Goal: Information Seeking & Learning: Learn about a topic

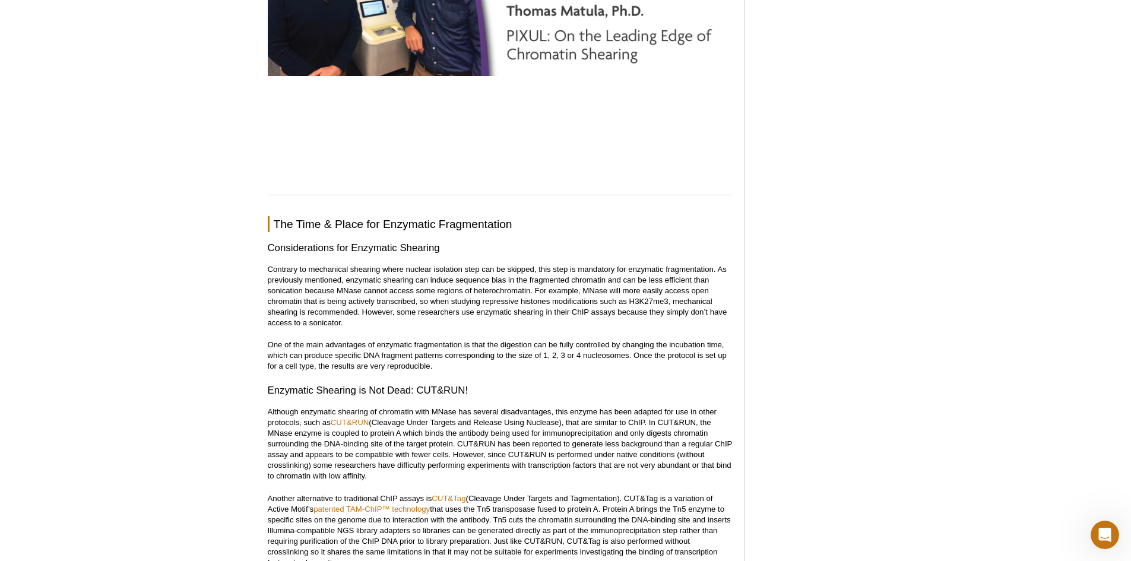
scroll to position [4545, 0]
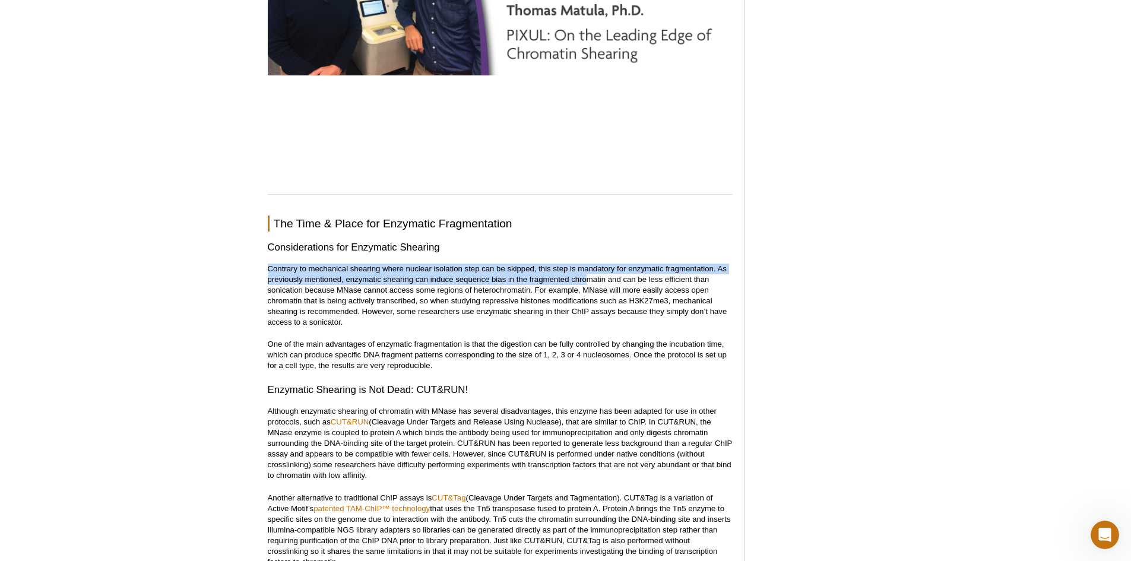
drag, startPoint x: 281, startPoint y: 259, endPoint x: 585, endPoint y: 268, distance: 304.2
click at [585, 268] on p "Contrary to mechanical shearing where nuclear isolation step can be skipped, th…" at bounding box center [500, 296] width 465 height 64
click at [481, 271] on p "Contrary to mechanical shearing where nuclear isolation step can be skipped, th…" at bounding box center [500, 296] width 465 height 64
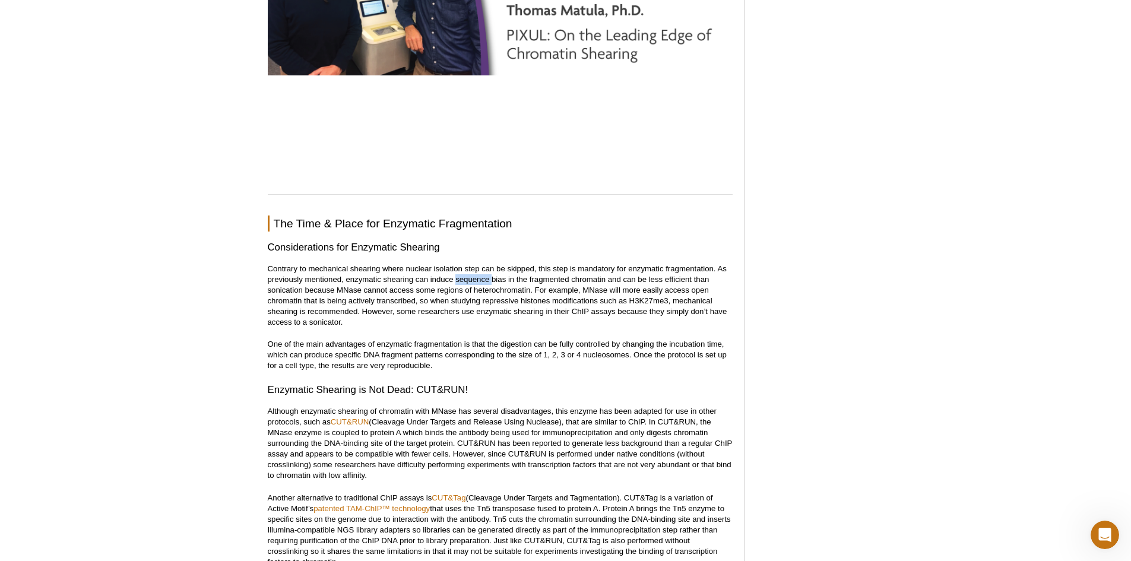
click at [481, 271] on p "Contrary to mechanical shearing where nuclear isolation step can be skipped, th…" at bounding box center [500, 296] width 465 height 64
click at [462, 279] on p "Contrary to mechanical shearing where nuclear isolation step can be skipped, th…" at bounding box center [500, 296] width 465 height 64
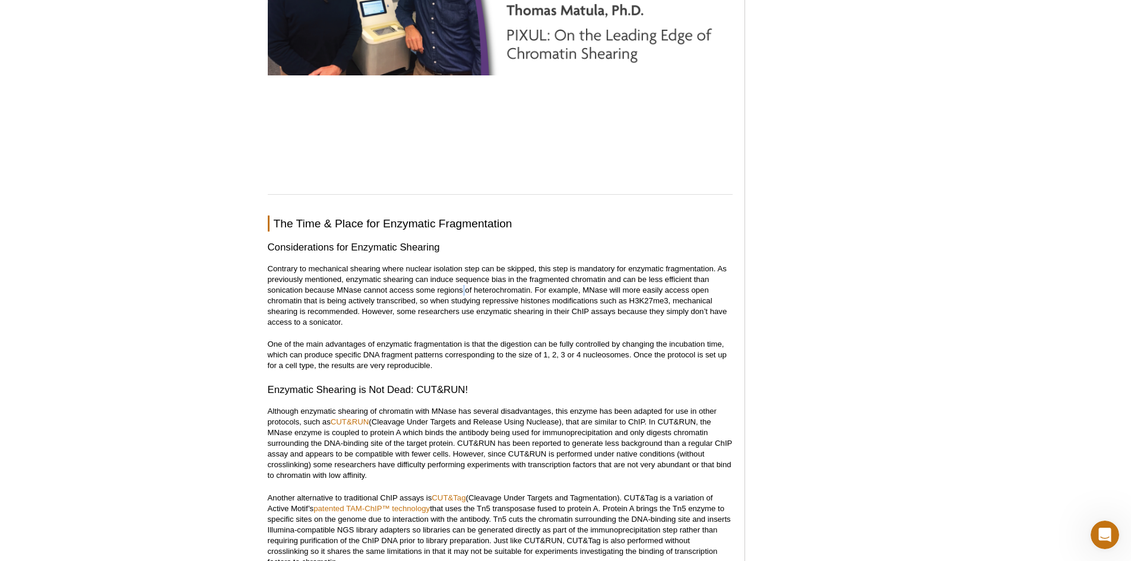
click at [462, 279] on p "Contrary to mechanical shearing where nuclear isolation step can be skipped, th…" at bounding box center [500, 296] width 465 height 64
drag, startPoint x: 469, startPoint y: 279, endPoint x: 704, endPoint y: 282, distance: 235.2
click at [704, 282] on p "Contrary to mechanical shearing where nuclear isolation step can be skipped, th…" at bounding box center [500, 296] width 465 height 64
click at [462, 289] on p "Contrary to mechanical shearing where nuclear isolation step can be skipped, th…" at bounding box center [500, 296] width 465 height 64
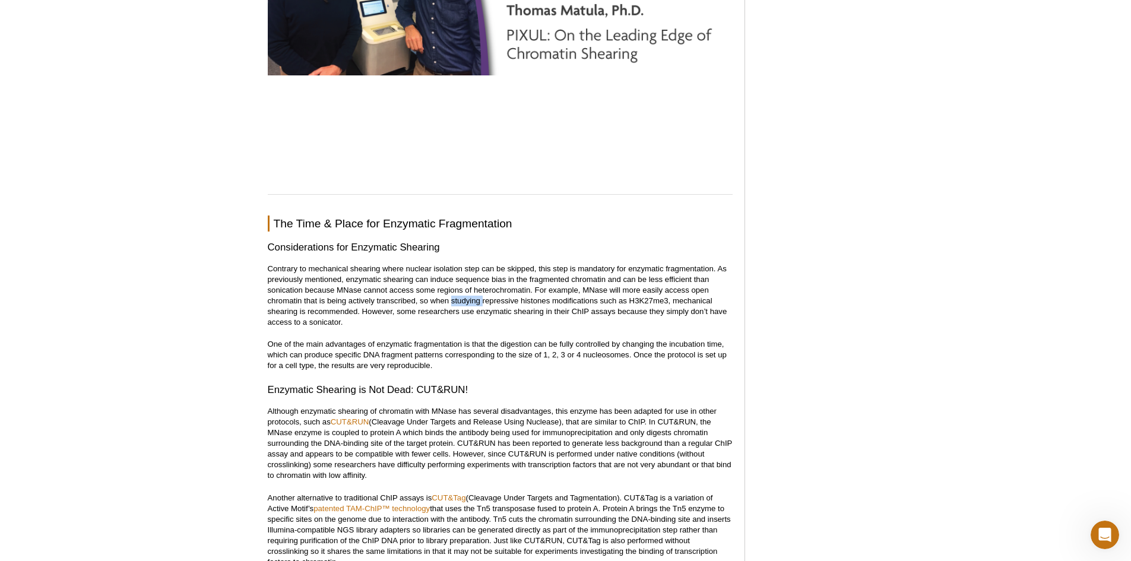
click at [462, 289] on p "Contrary to mechanical shearing where nuclear isolation step can be skipped, th…" at bounding box center [500, 296] width 465 height 64
drag, startPoint x: 449, startPoint y: 292, endPoint x: 369, endPoint y: 288, distance: 79.6
click at [369, 288] on p "Contrary to mechanical shearing where nuclear isolation step can be skipped, th…" at bounding box center [500, 296] width 465 height 64
click at [455, 297] on p "Contrary to mechanical shearing where nuclear isolation step can be skipped, th…" at bounding box center [500, 296] width 465 height 64
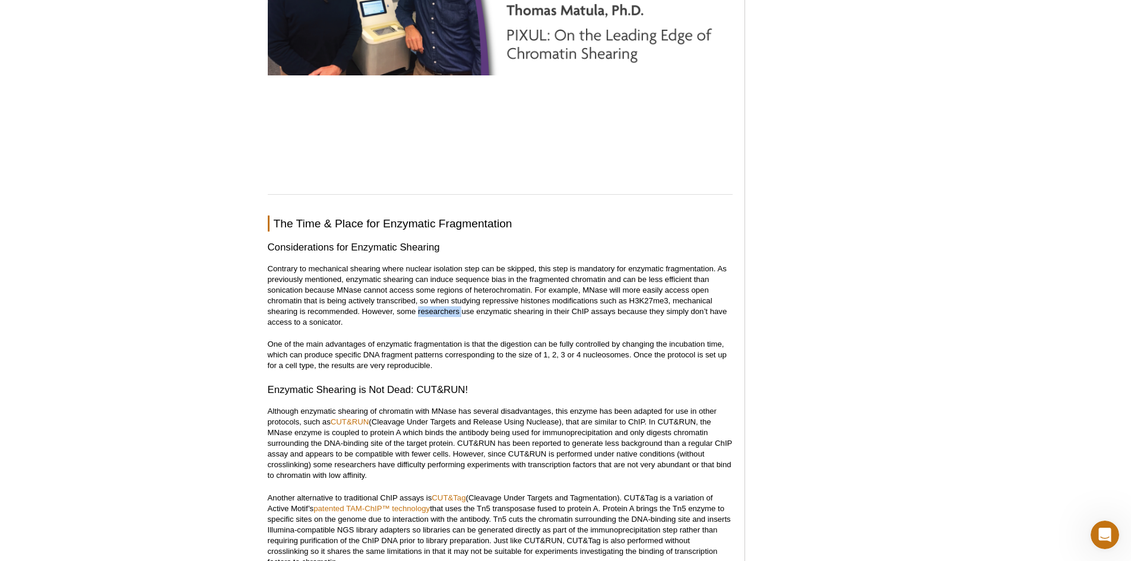
click at [455, 297] on p "Contrary to mechanical shearing where nuclear isolation step can be skipped, th…" at bounding box center [500, 296] width 465 height 64
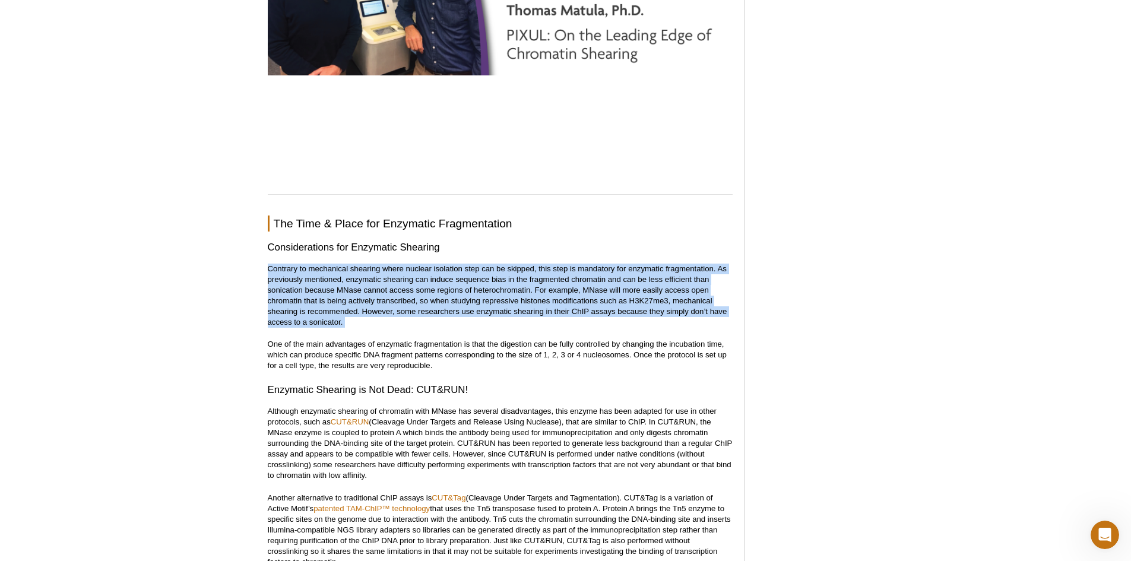
click at [455, 297] on p "Contrary to mechanical shearing where nuclear isolation step can be skipped, th…" at bounding box center [500, 296] width 465 height 64
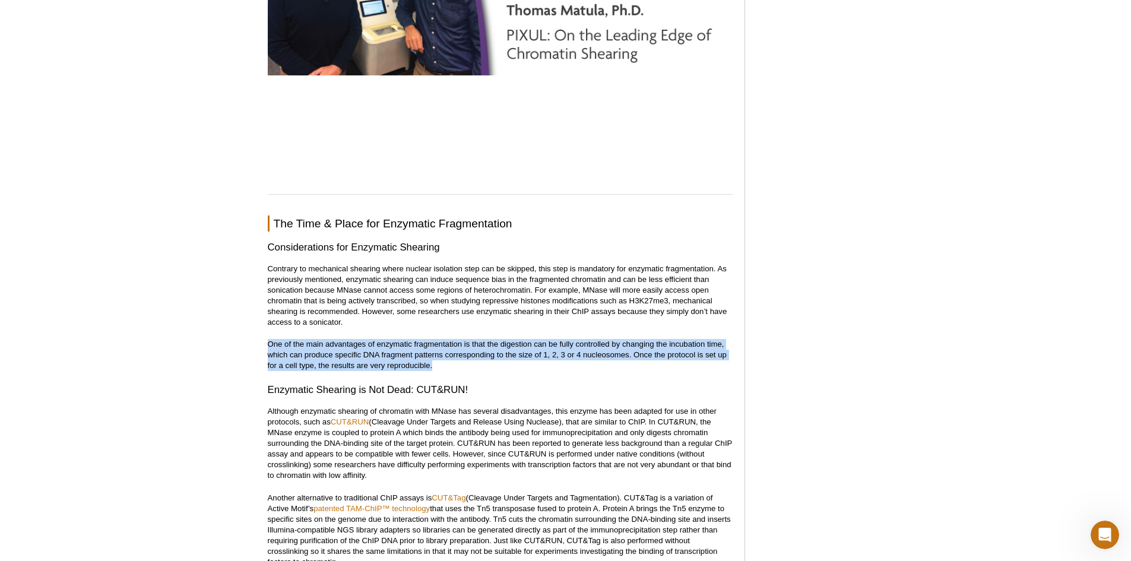
drag, startPoint x: 438, startPoint y: 360, endPoint x: 265, endPoint y: 332, distance: 175.0
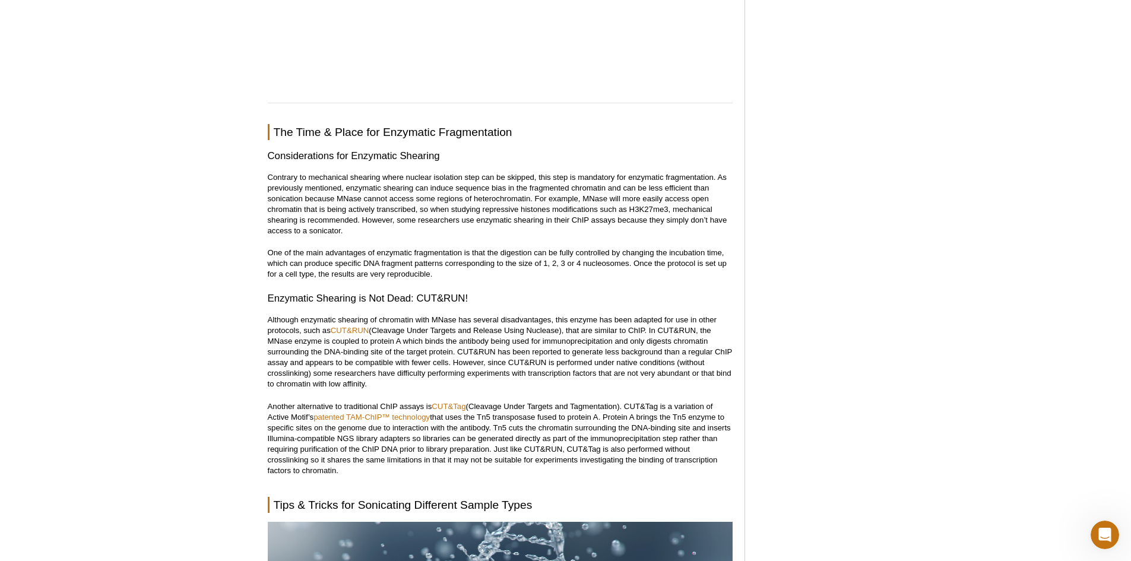
scroll to position [4664, 0]
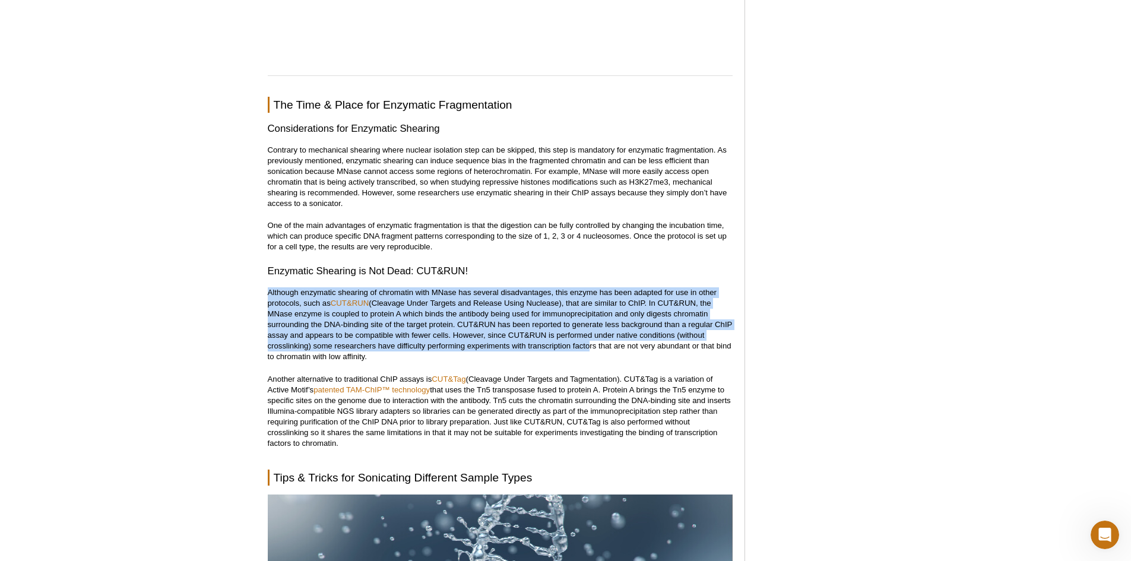
drag, startPoint x: 264, startPoint y: 283, endPoint x: 586, endPoint y: 336, distance: 326.7
click at [586, 336] on p "Although enzymatic shearing of chromatin with MNase has several disadvantages, …" at bounding box center [500, 324] width 465 height 75
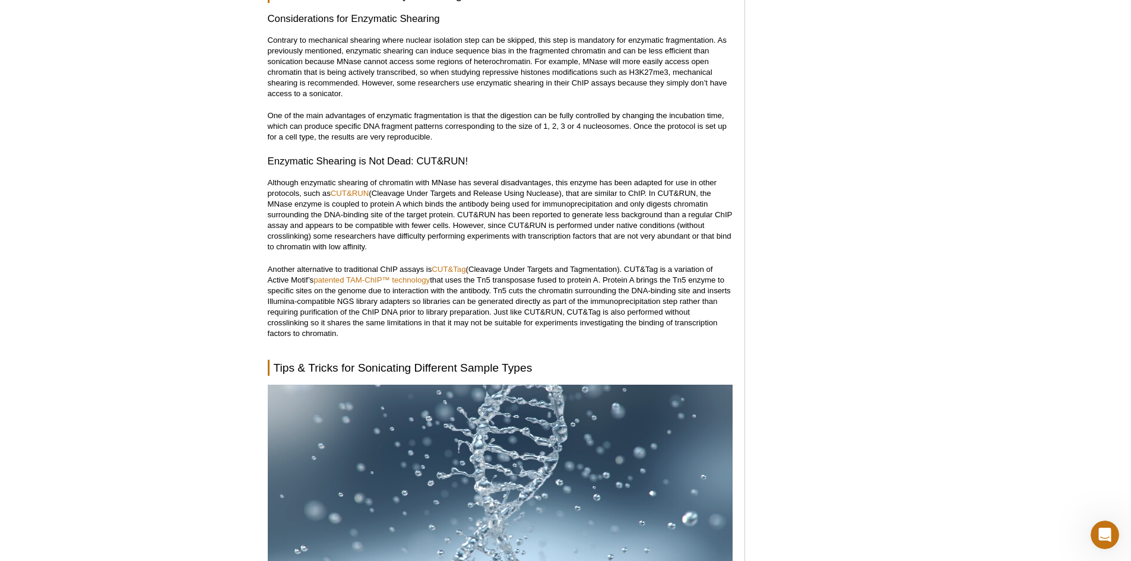
scroll to position [4783, 0]
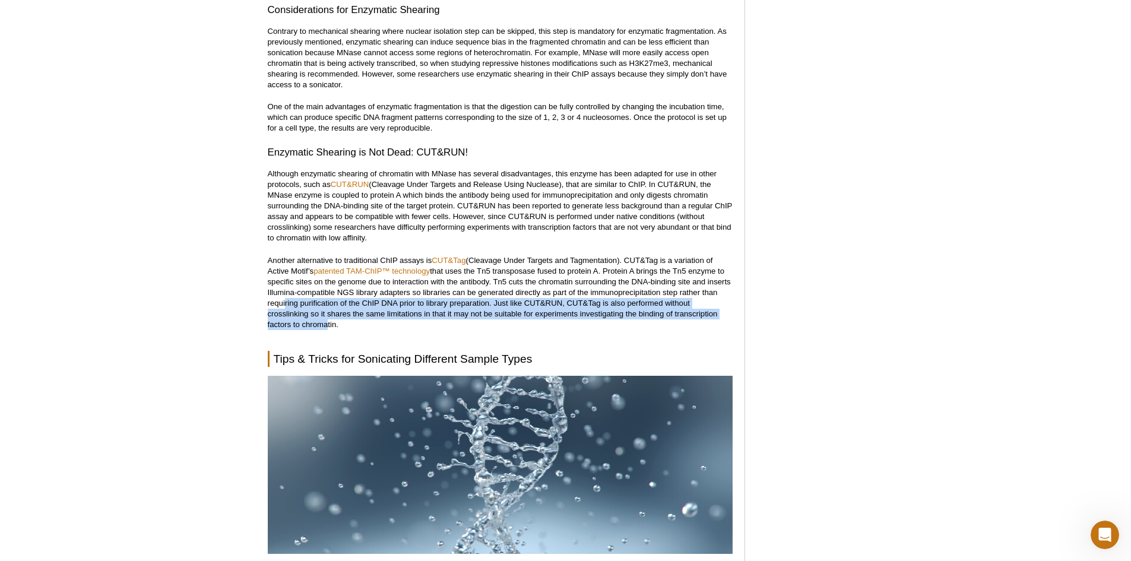
drag, startPoint x: 318, startPoint y: 311, endPoint x: 283, endPoint y: 290, distance: 41.0
click at [283, 290] on p "Another alternative to traditional ChIP assays is CUT&Tag (Cleavage Under Targe…" at bounding box center [500, 292] width 465 height 75
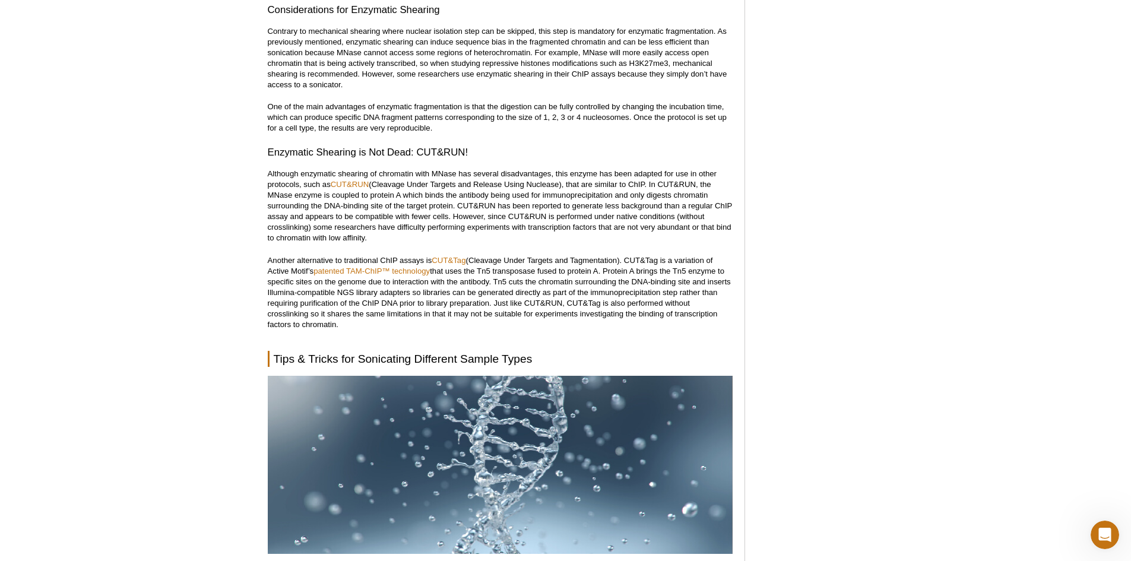
click at [276, 288] on p "Another alternative to traditional ChIP assays is CUT&Tag (Cleavage Under Targe…" at bounding box center [500, 292] width 465 height 75
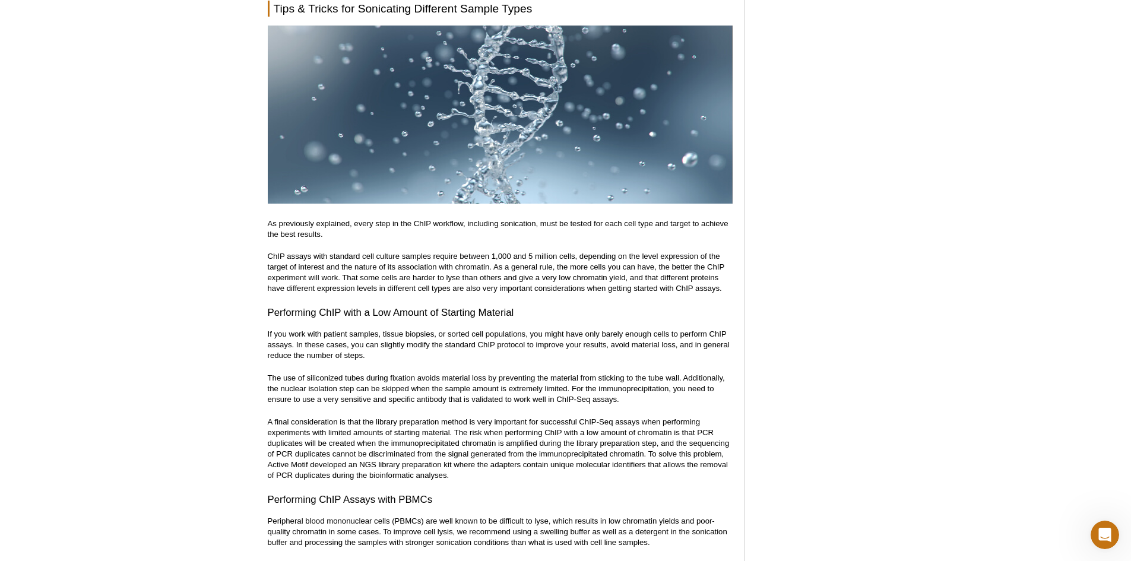
scroll to position [5139, 0]
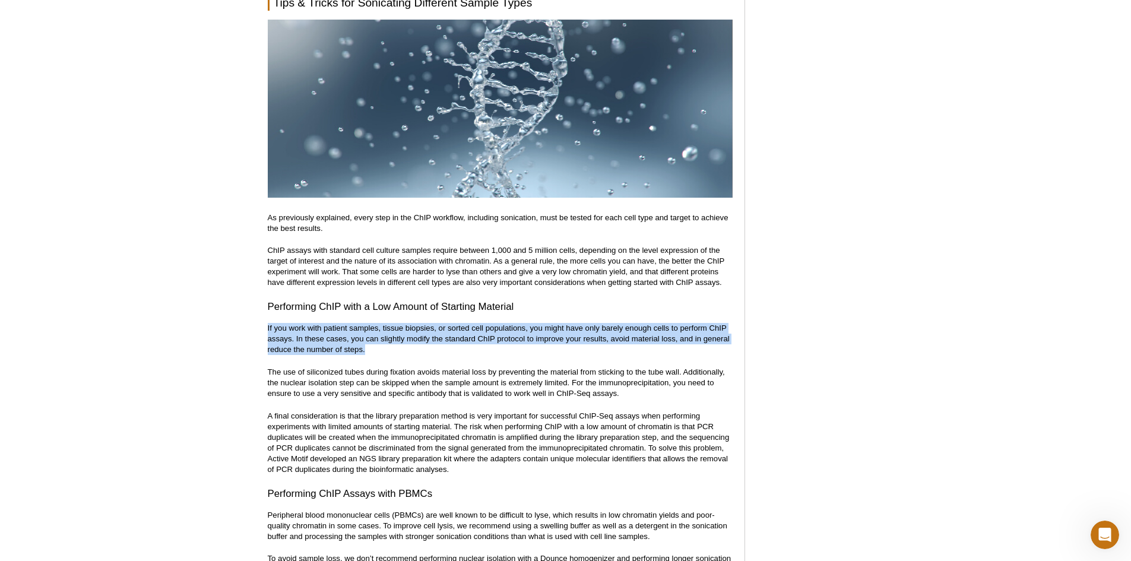
drag, startPoint x: 268, startPoint y: 316, endPoint x: 440, endPoint y: 341, distance: 173.4
click at [440, 341] on p "If you work with patient samples, tissue biopsies, or sorted cell populations, …" at bounding box center [500, 339] width 465 height 32
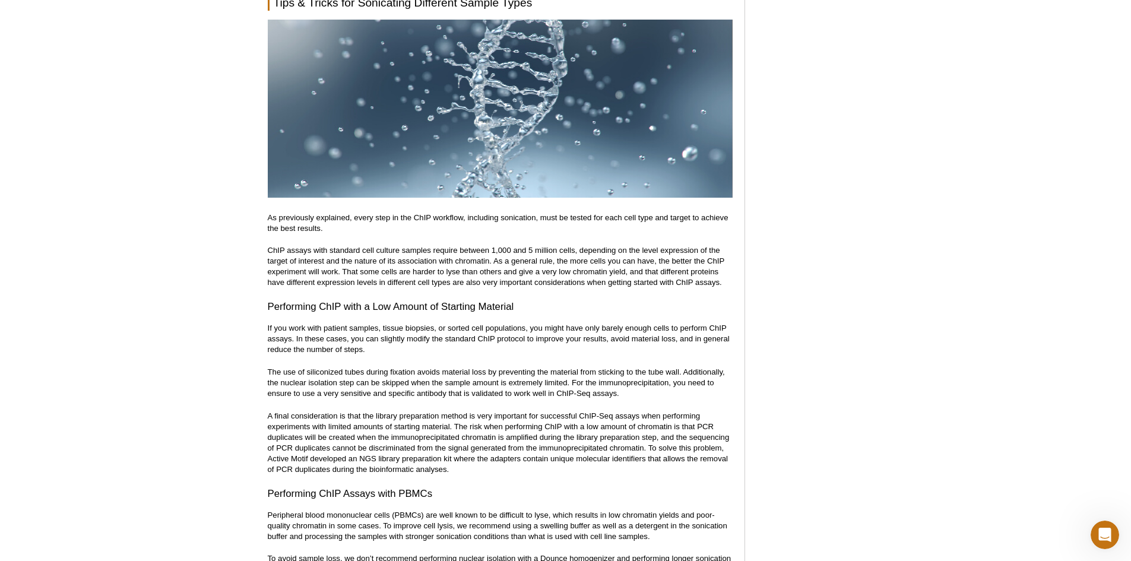
scroll to position [5199, 0]
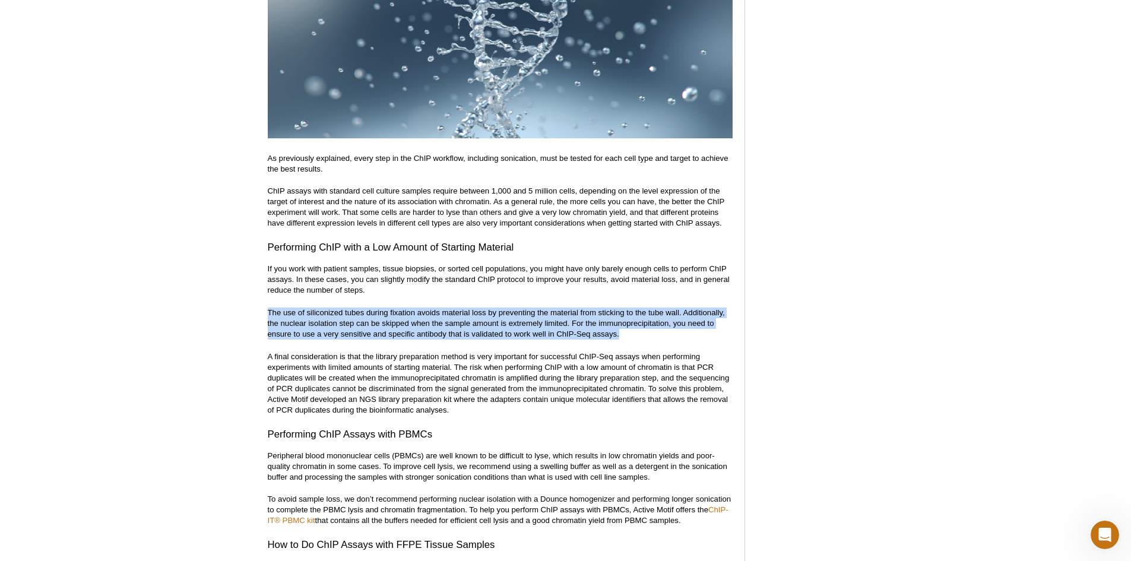
drag, startPoint x: 264, startPoint y: 302, endPoint x: 672, endPoint y: 320, distance: 408.9
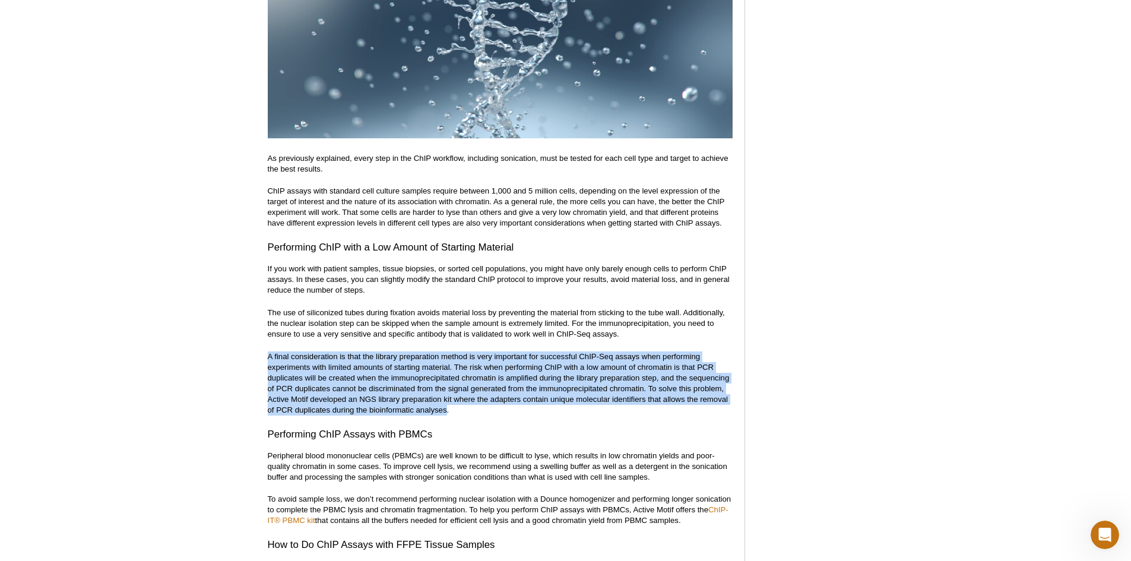
drag, startPoint x: 264, startPoint y: 348, endPoint x: 447, endPoint y: 396, distance: 189.1
click at [447, 395] on p "A final consideration is that the library preparation method is very important …" at bounding box center [500, 384] width 465 height 64
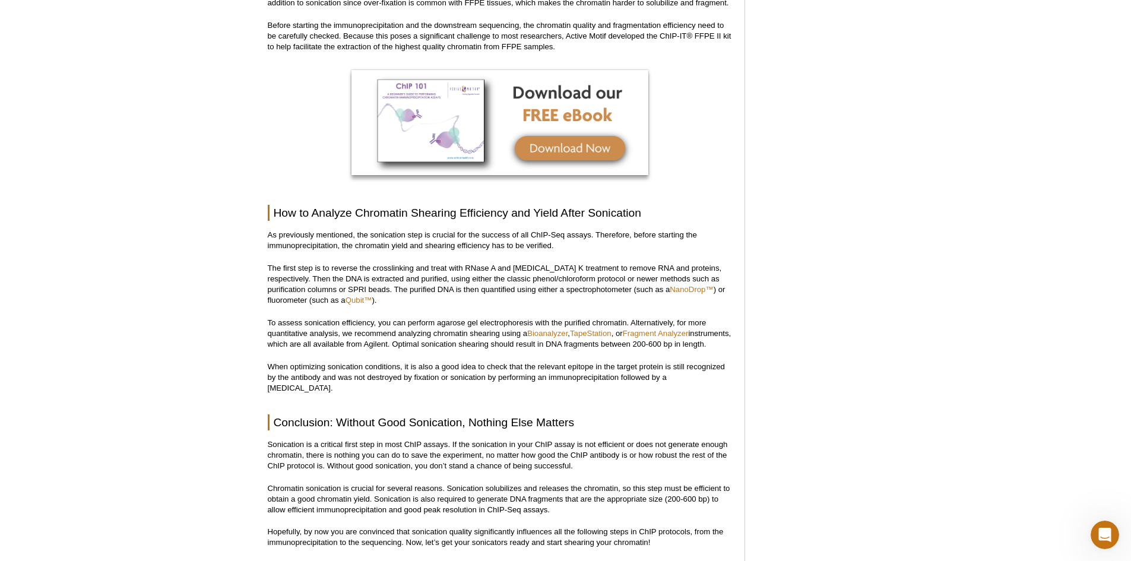
scroll to position [5852, 0]
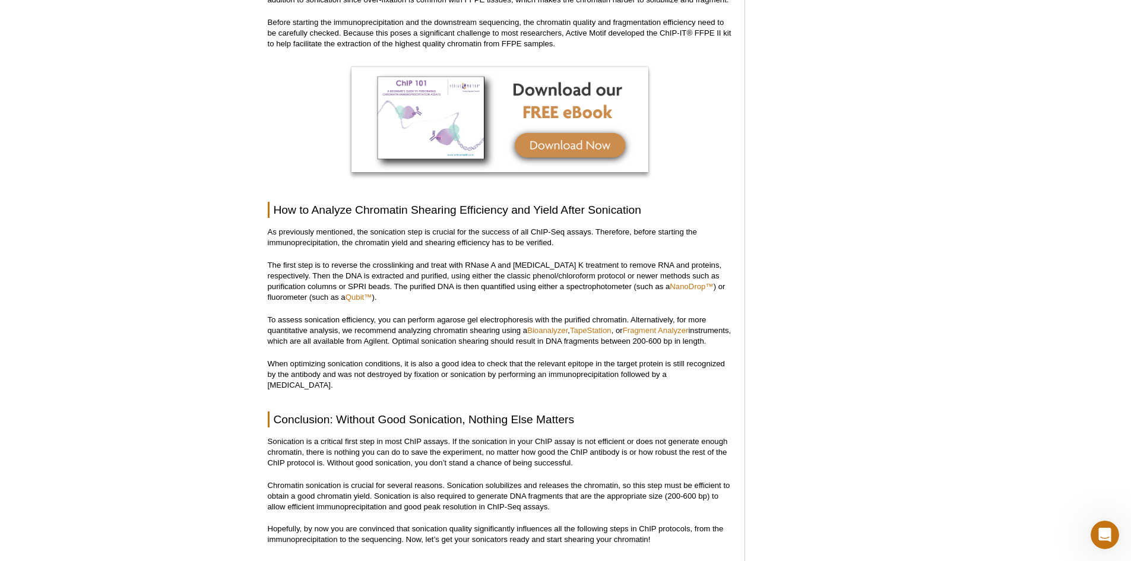
click at [397, 260] on p "The first step is to reverse the crosslinking and treat with RNase A and [MEDIC…" at bounding box center [500, 281] width 465 height 43
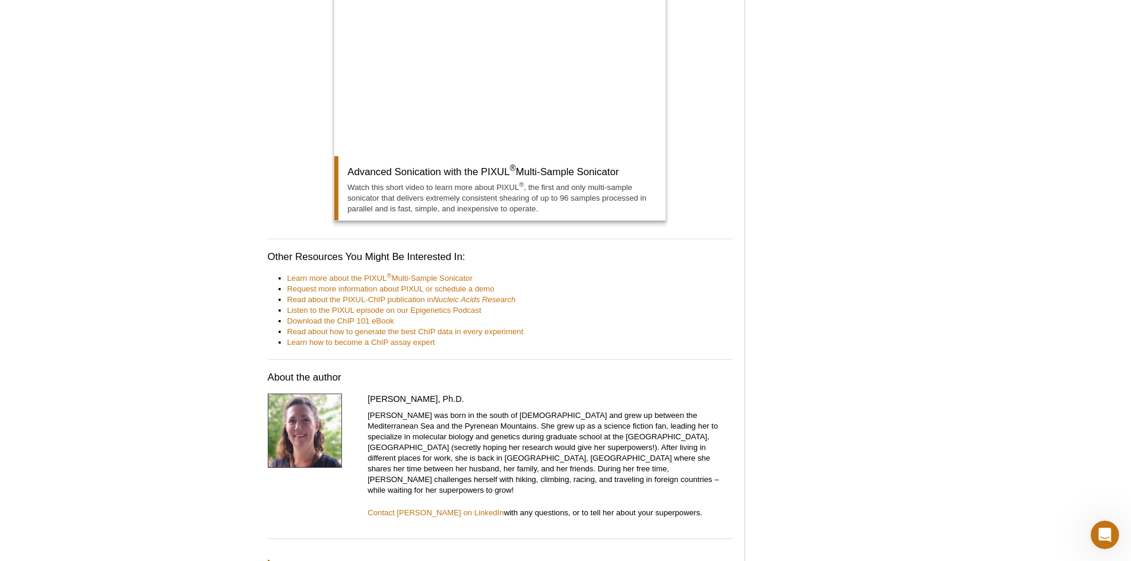
scroll to position [6446, 0]
